Goal: Task Accomplishment & Management: Manage account settings

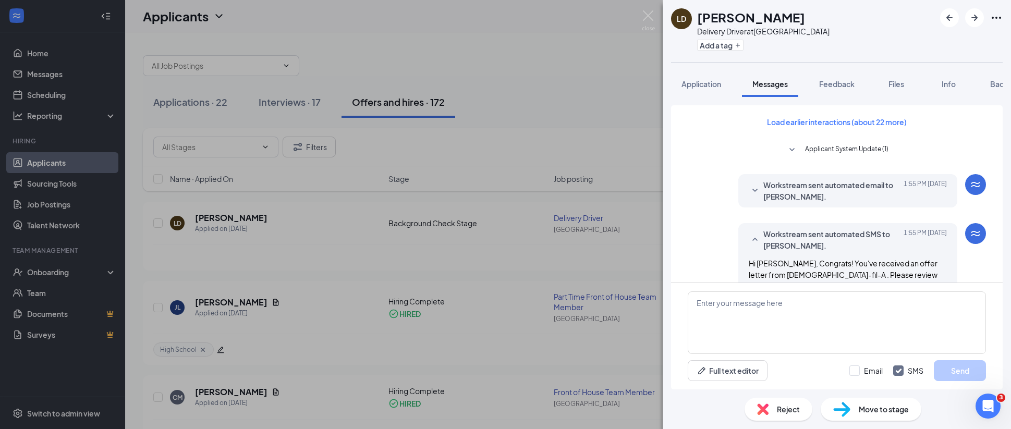
scroll to position [331, 0]
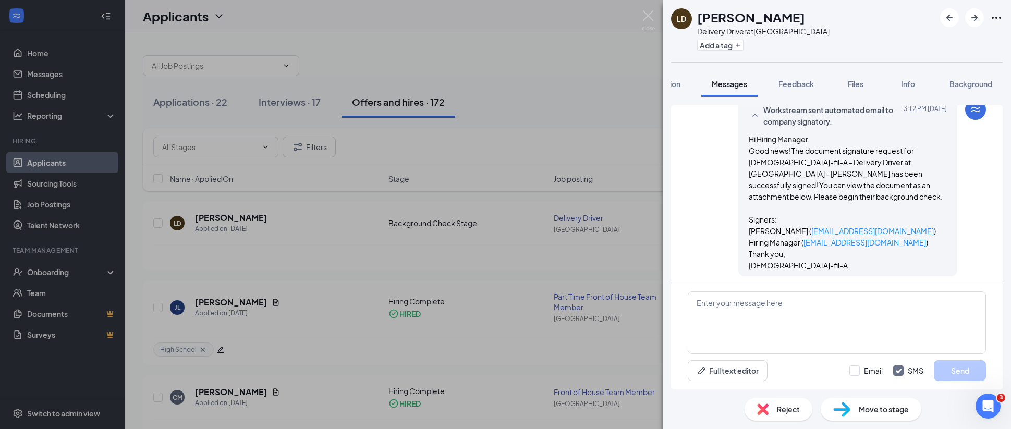
click at [34, 50] on div "[PERSON_NAME] Delivery Driver at [GEOGRAPHIC_DATA] Add a tag Application Messag…" at bounding box center [505, 214] width 1011 height 429
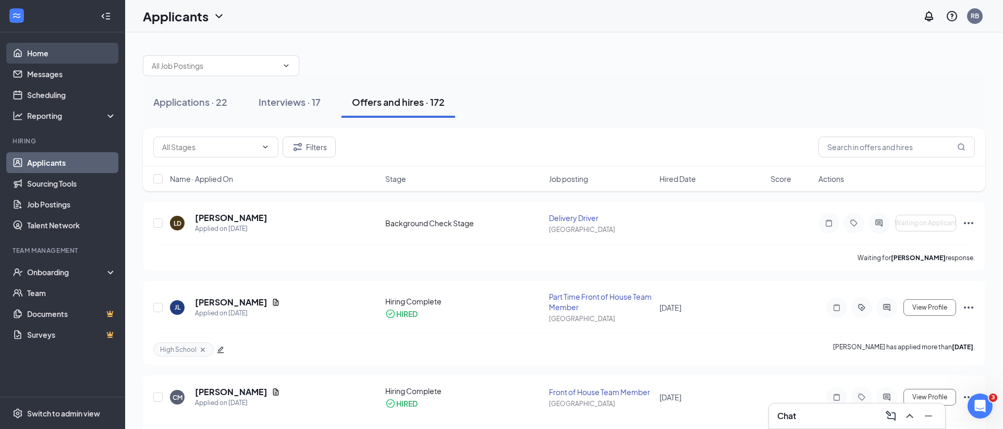
click at [37, 54] on link "Home" at bounding box center [71, 53] width 89 height 21
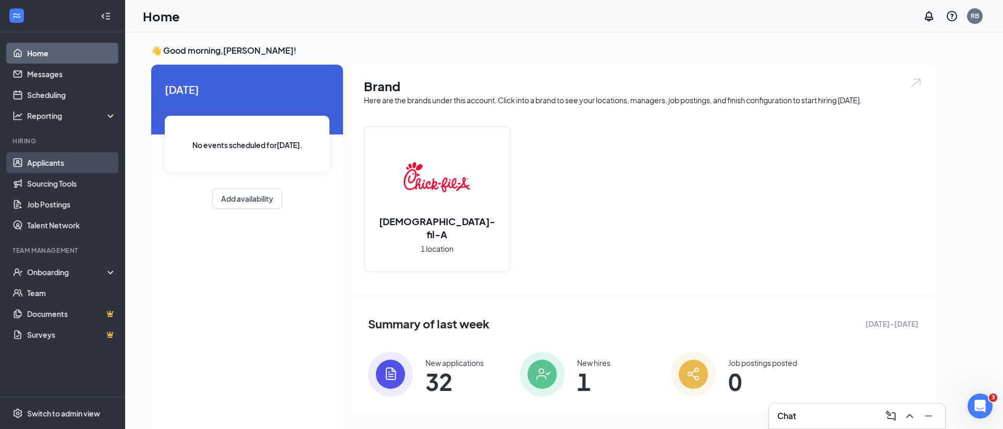
click at [64, 165] on link "Applicants" at bounding box center [71, 162] width 89 height 21
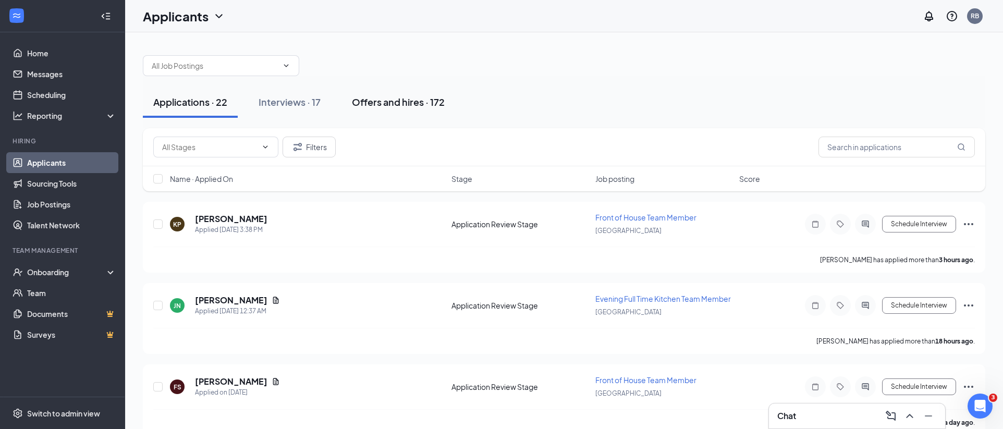
click at [419, 107] on div "Offers and hires · 172" at bounding box center [398, 101] width 93 height 13
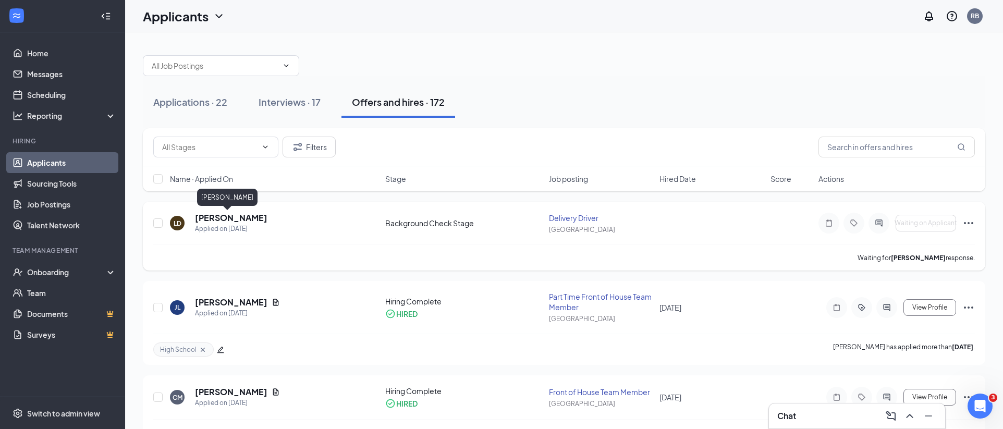
click at [198, 219] on h5 "[PERSON_NAME]" at bounding box center [231, 217] width 72 height 11
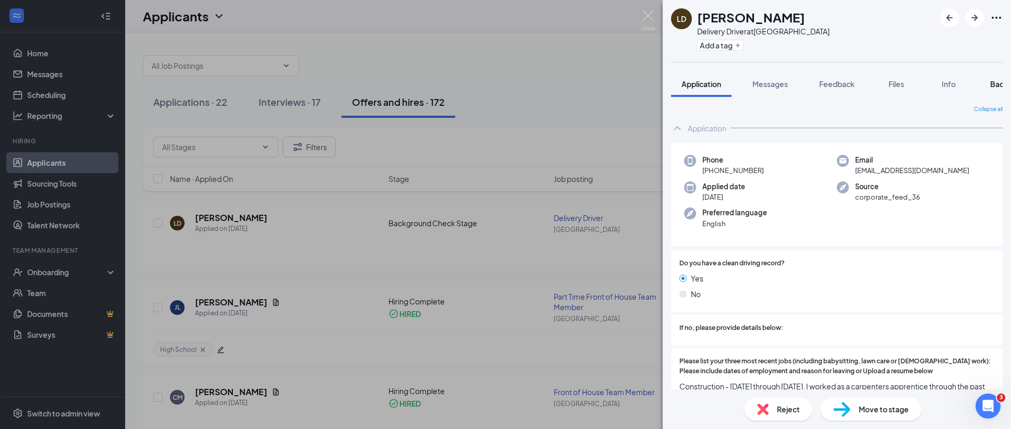
click at [990, 83] on button "Background" at bounding box center [1012, 84] width 64 height 26
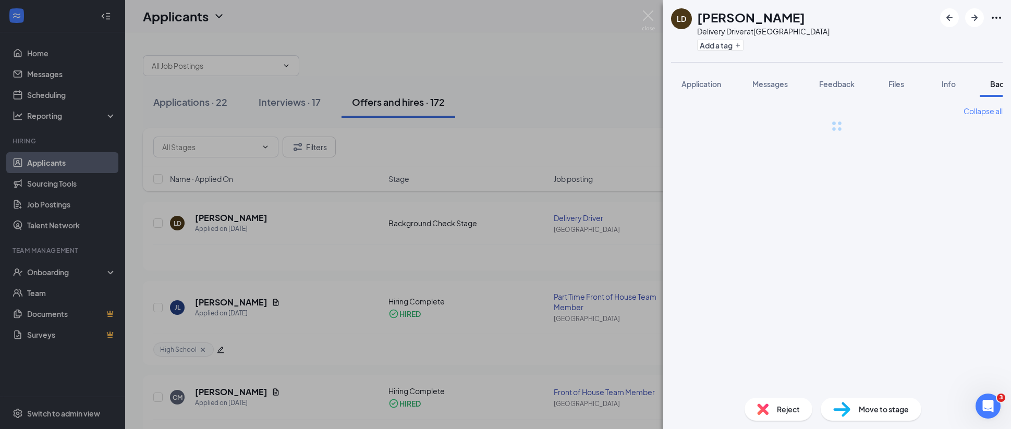
scroll to position [0, 43]
